Goal: Transaction & Acquisition: Purchase product/service

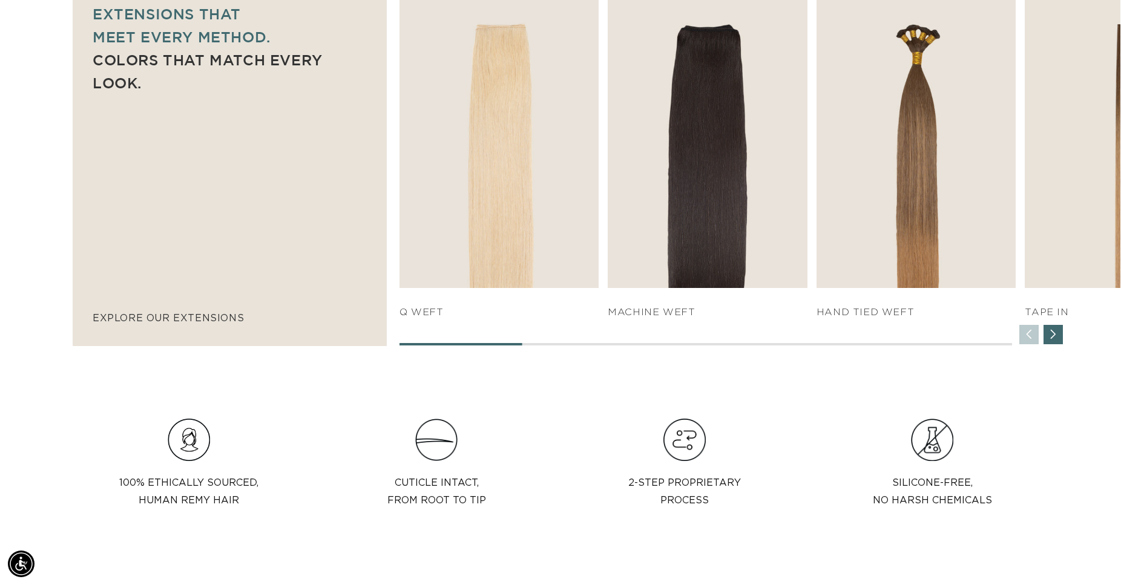
scroll to position [0, 2071]
click at [1053, 333] on div "Next slide" at bounding box center [1053, 334] width 19 height 19
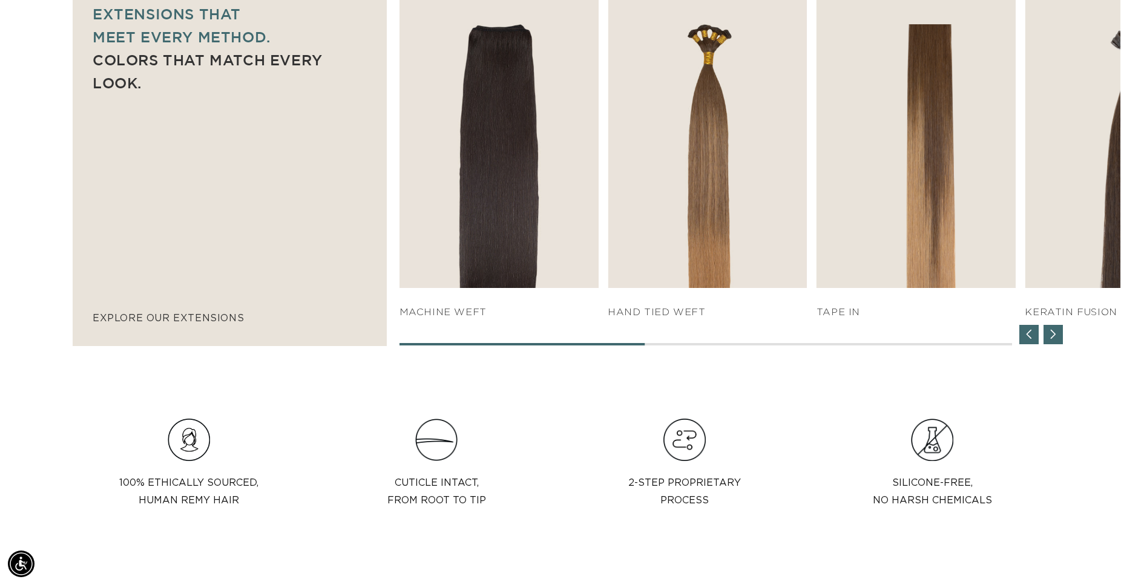
click at [1053, 333] on div "Next slide" at bounding box center [1053, 334] width 19 height 19
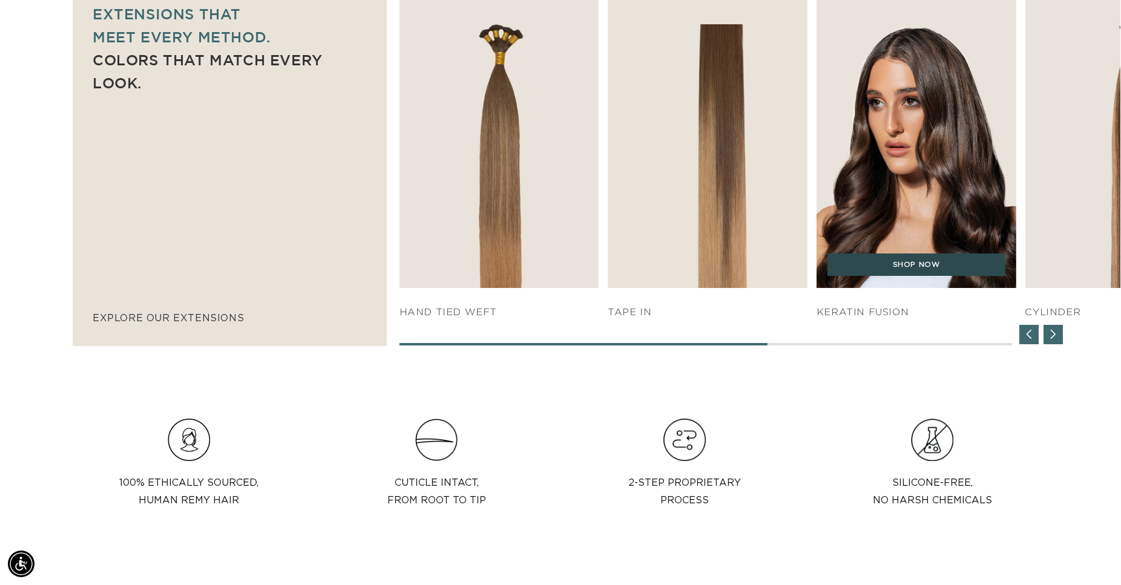
click at [909, 264] on link "SHOP NOW" at bounding box center [917, 265] width 178 height 23
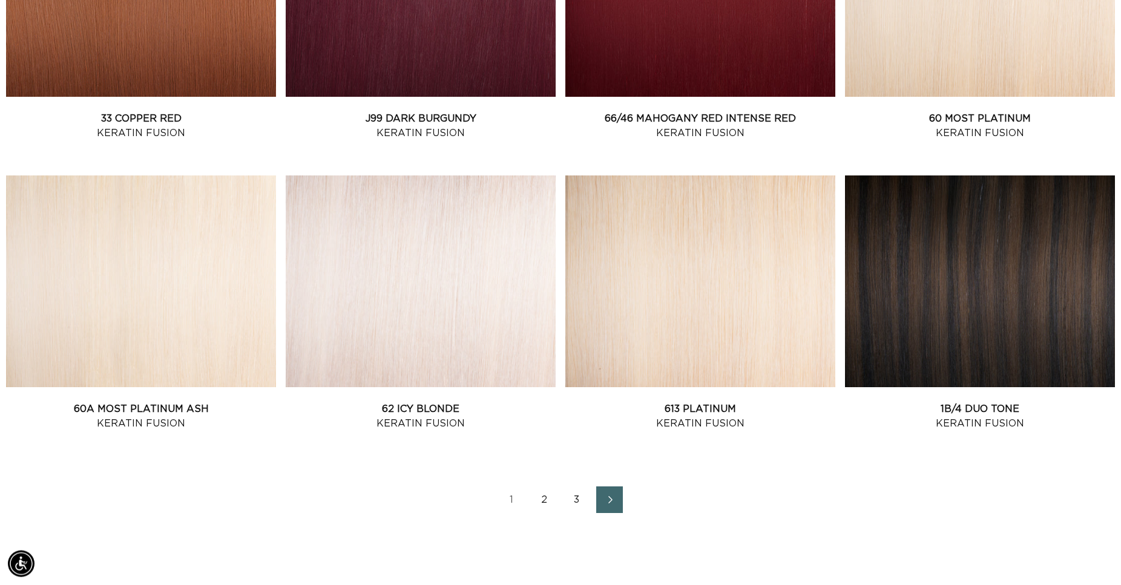
scroll to position [1544, 0]
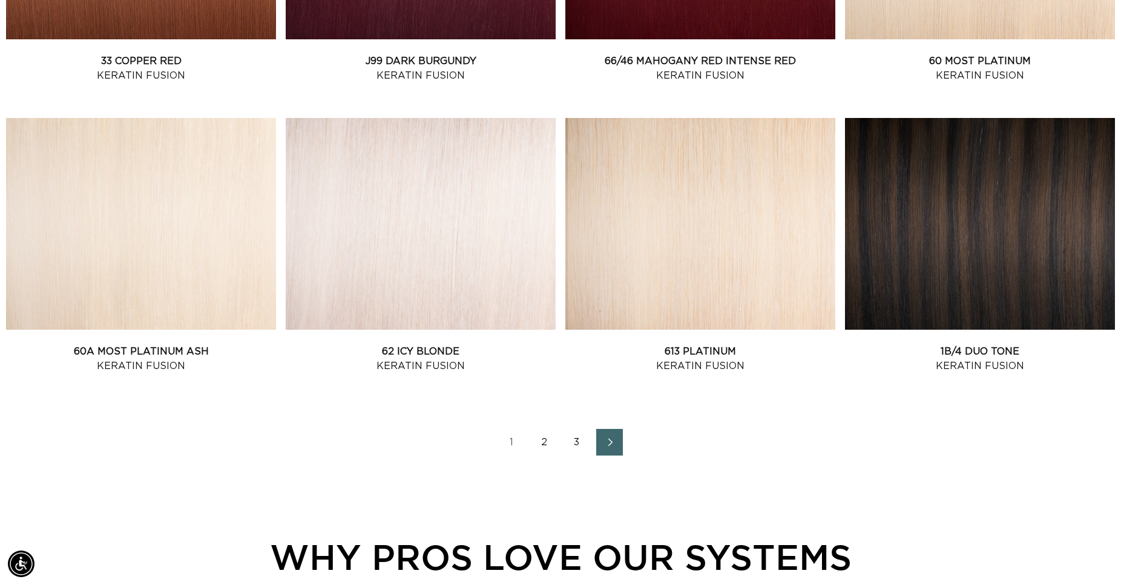
click at [615, 443] on icon "Next page" at bounding box center [610, 442] width 16 height 8
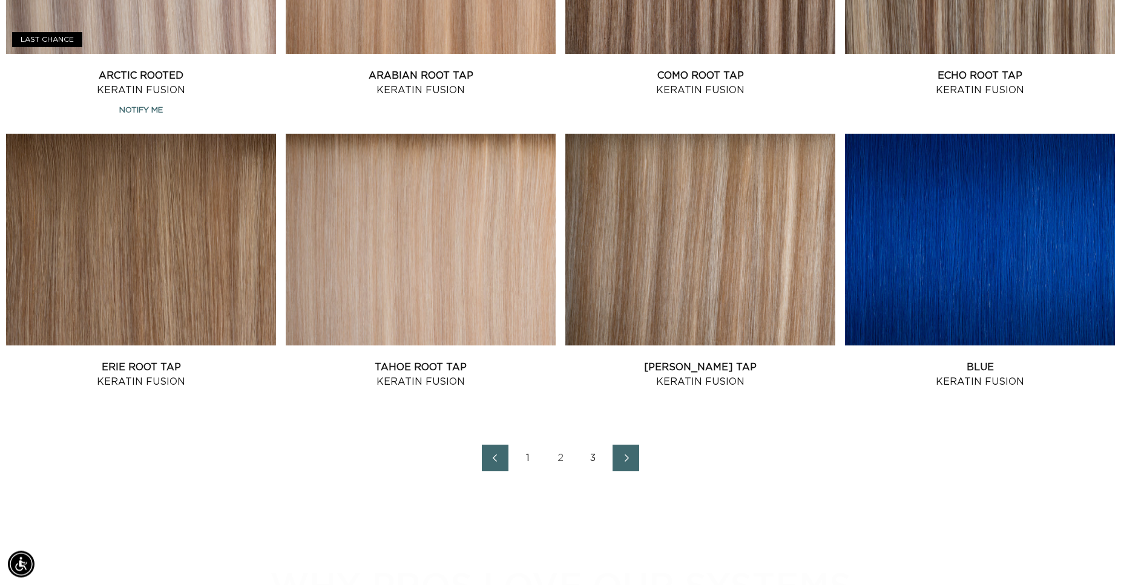
scroll to position [1544, 0]
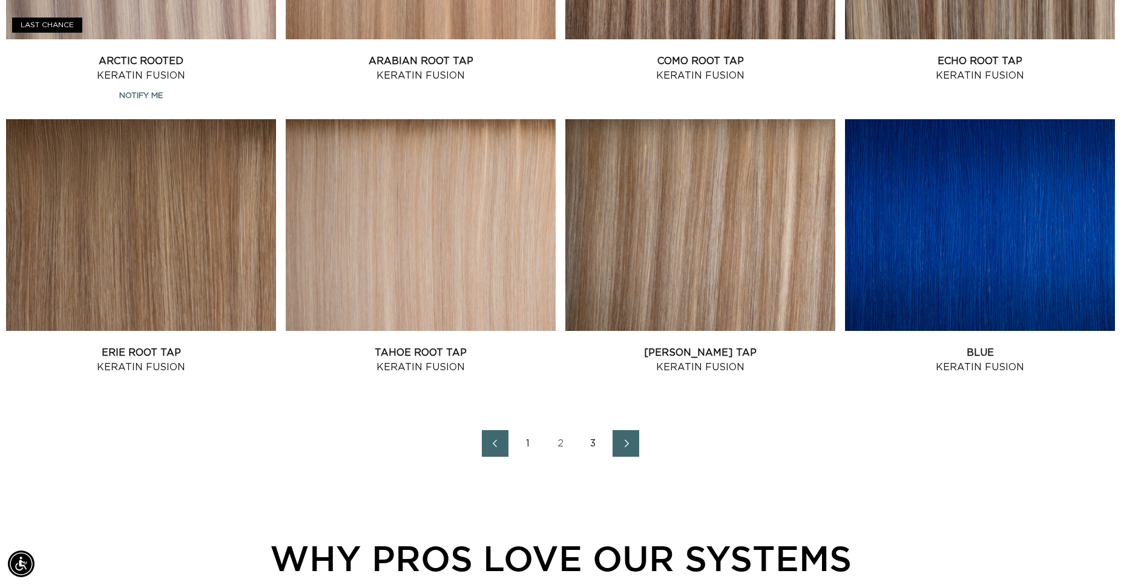
click at [625, 437] on span "Next page" at bounding box center [626, 444] width 8 height 15
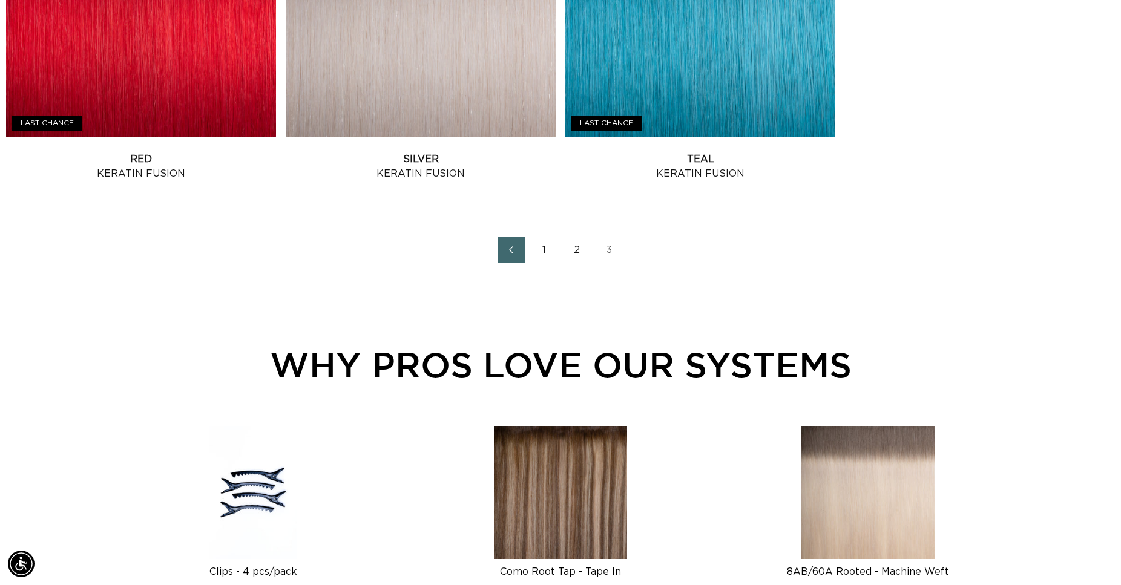
scroll to position [0, 1035]
click at [512, 251] on icon "Previous page" at bounding box center [511, 250] width 16 height 8
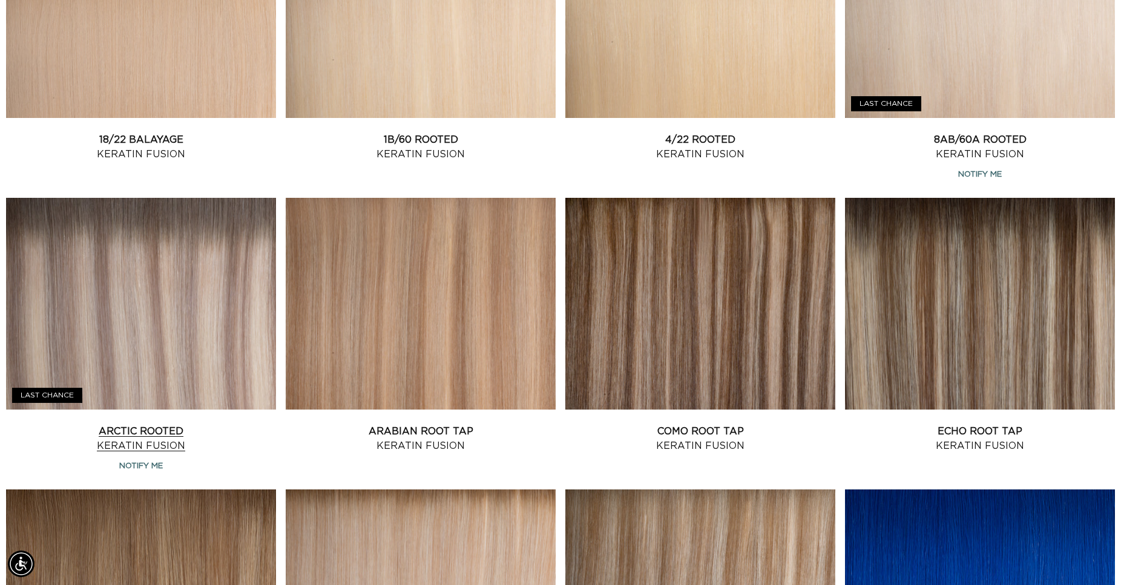
click at [164, 424] on link "Arctic Rooted Keratin Fusion" at bounding box center [141, 438] width 270 height 29
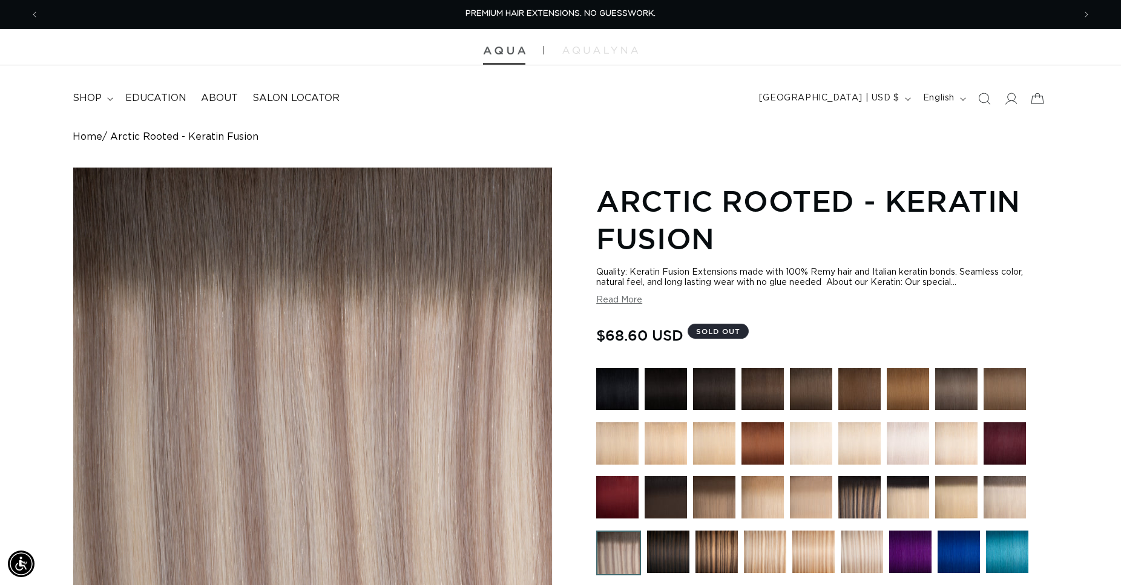
click at [496, 53] on img at bounding box center [504, 51] width 42 height 8
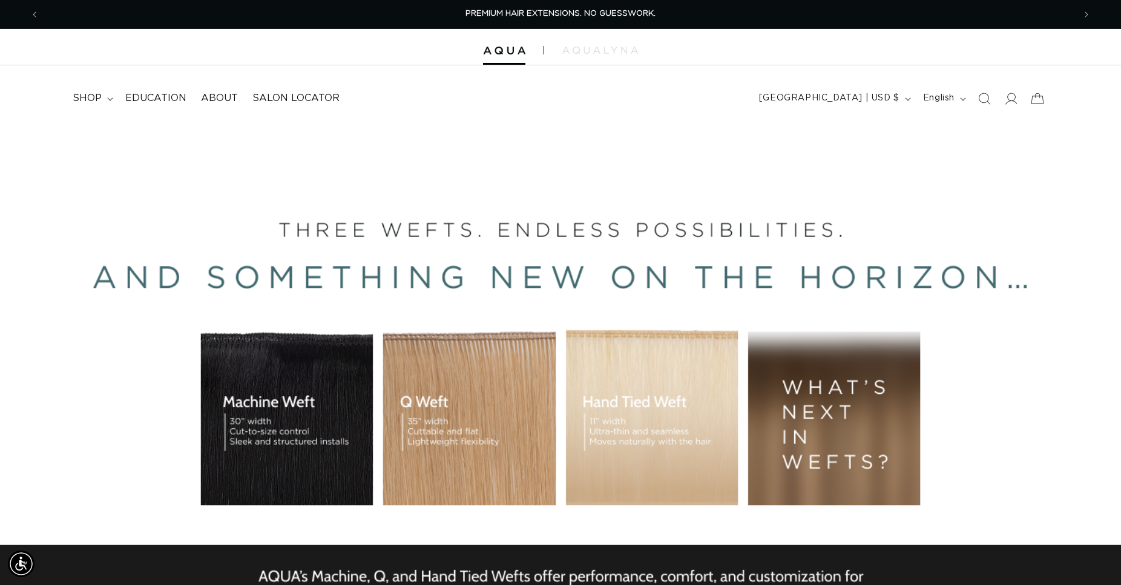
scroll to position [0, 2071]
